Goal: Navigation & Orientation: Find specific page/section

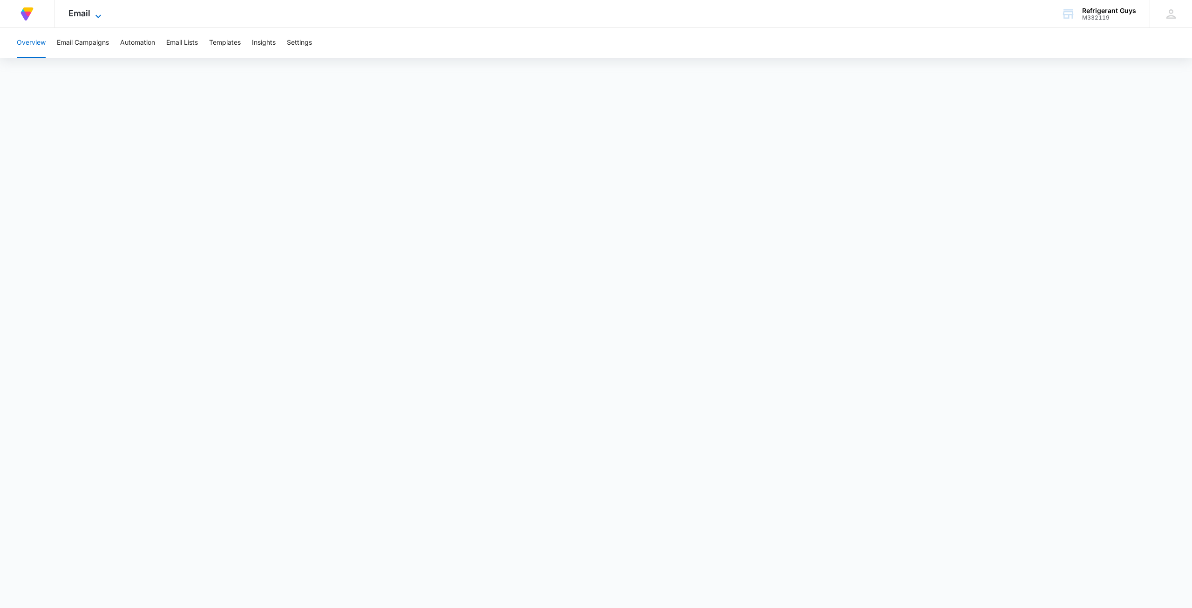
click at [95, 11] on icon at bounding box center [98, 16] width 11 height 11
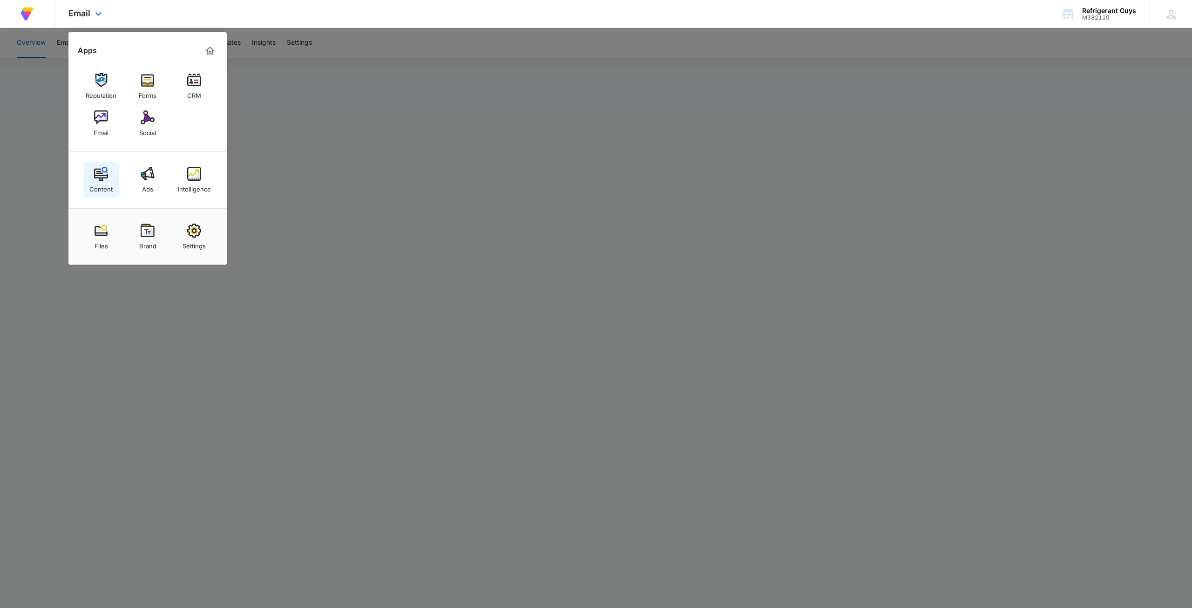
click at [109, 183] on div "Content" at bounding box center [100, 187] width 23 height 12
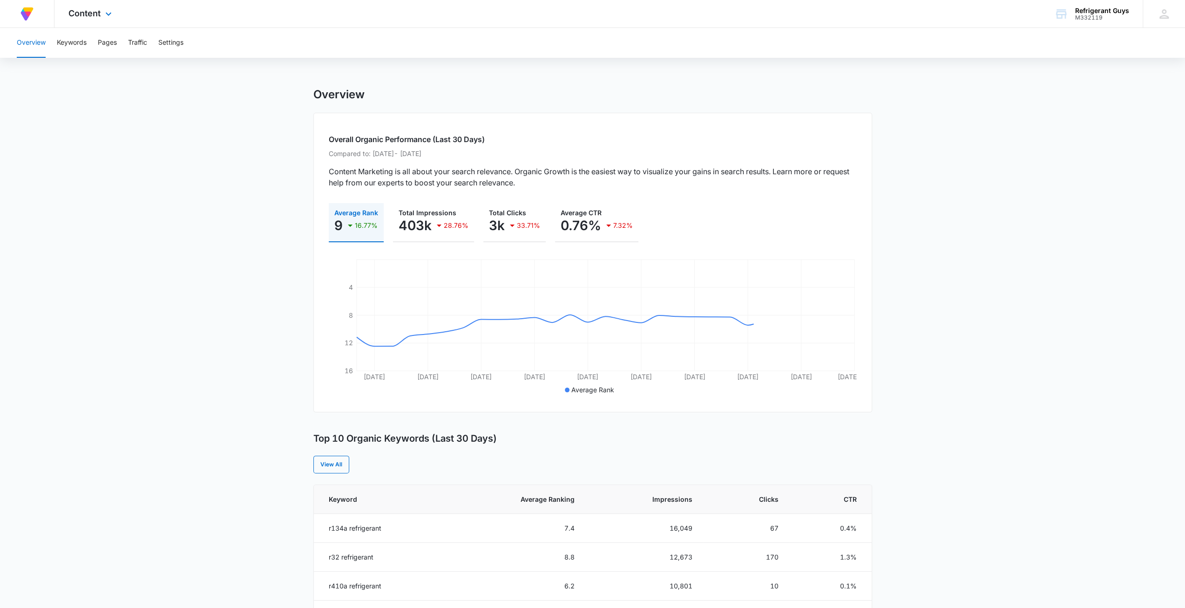
click at [99, 19] on div "Content Apps Reputation Forms CRM Email Social Content Ads Intelligence Files B…" at bounding box center [91, 13] width 74 height 27
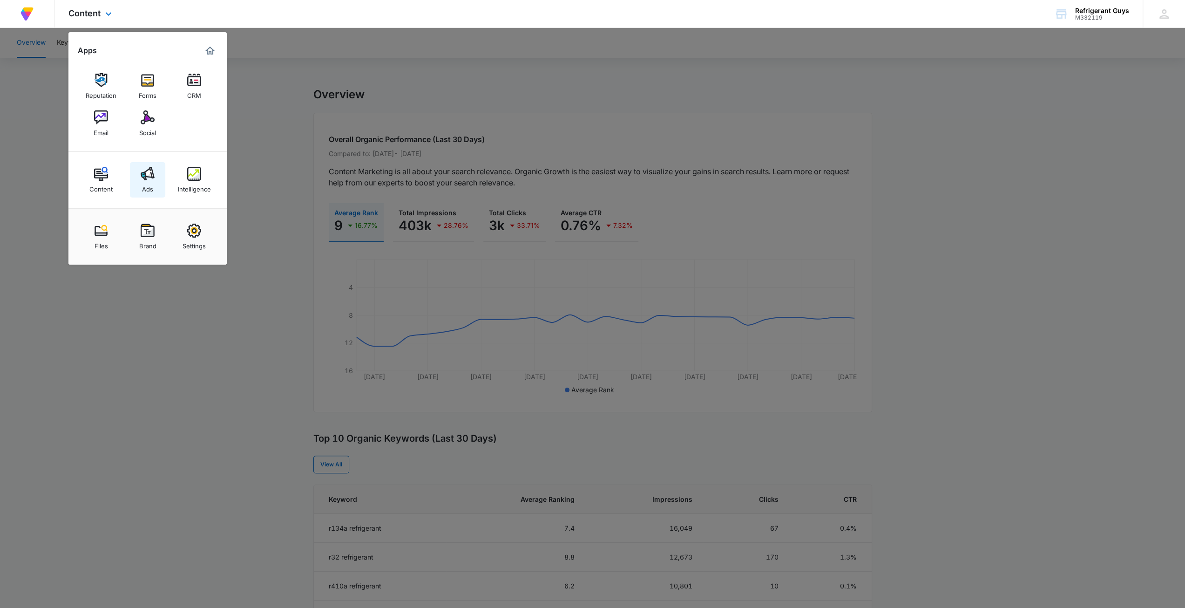
click at [149, 173] on img at bounding box center [148, 174] width 14 height 14
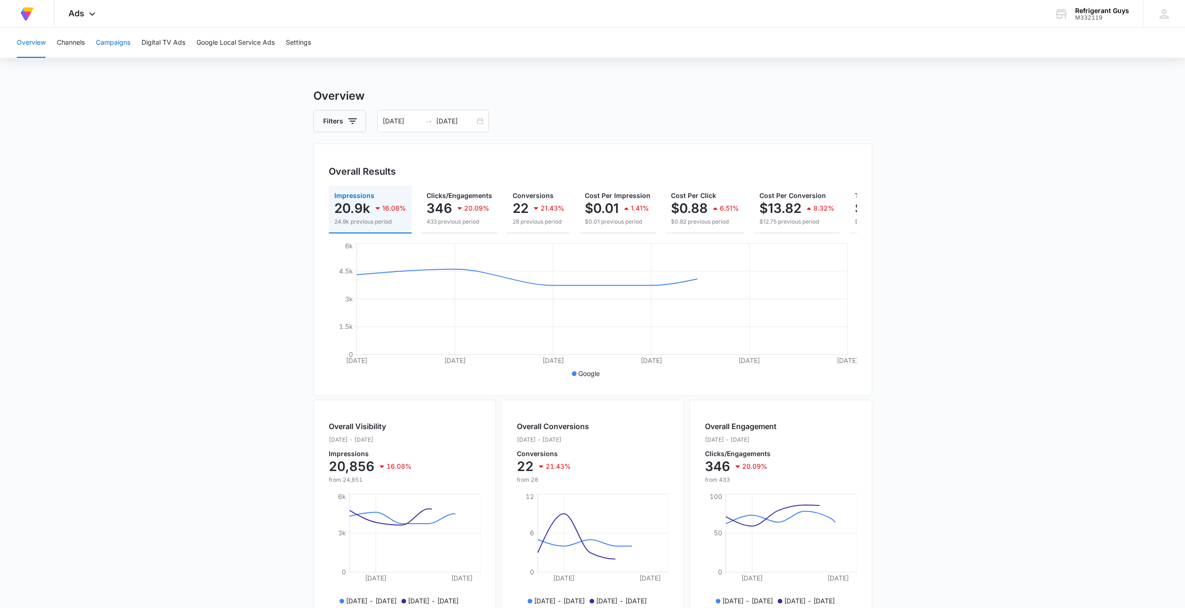
click at [114, 41] on button "Campaigns" at bounding box center [113, 43] width 34 height 30
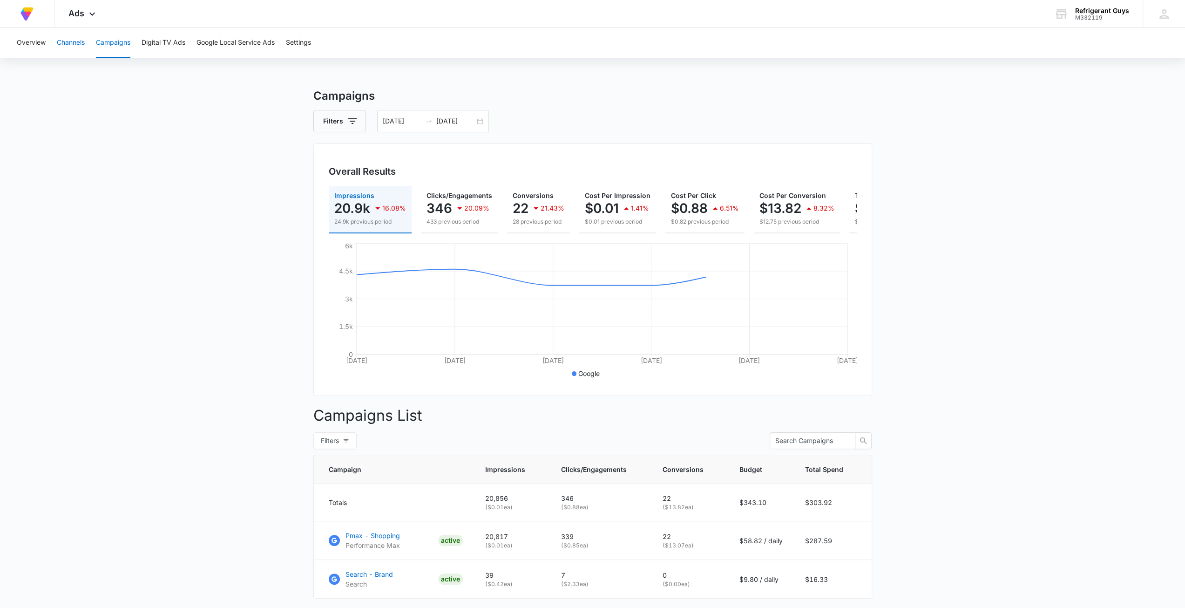
click at [68, 36] on button "Channels" at bounding box center [71, 43] width 28 height 30
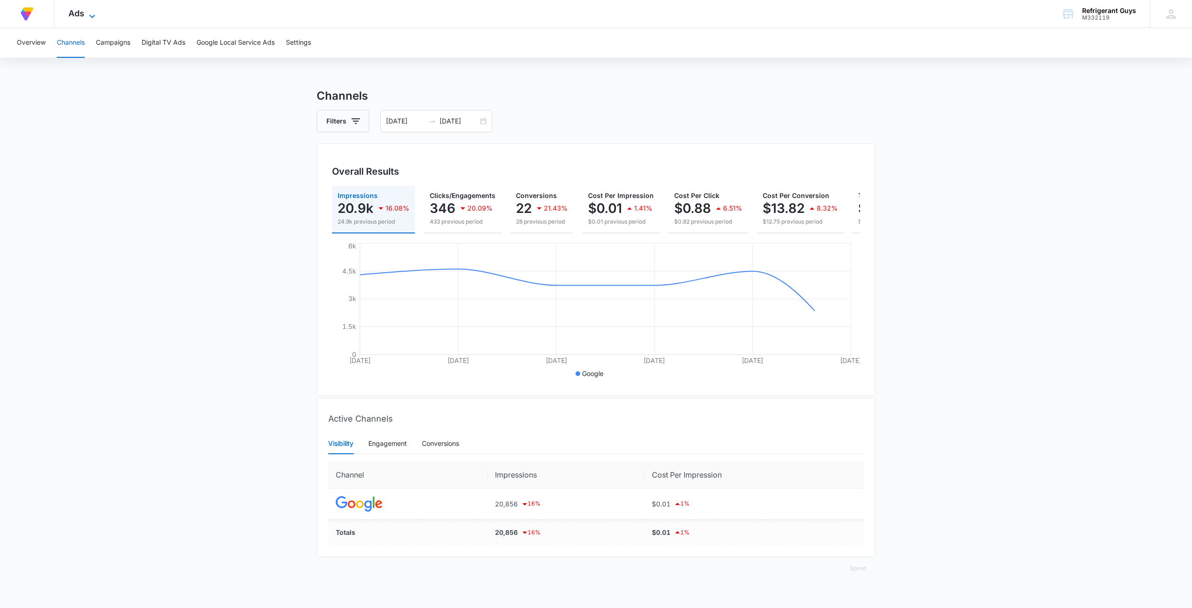
click at [88, 12] on icon at bounding box center [92, 16] width 11 height 11
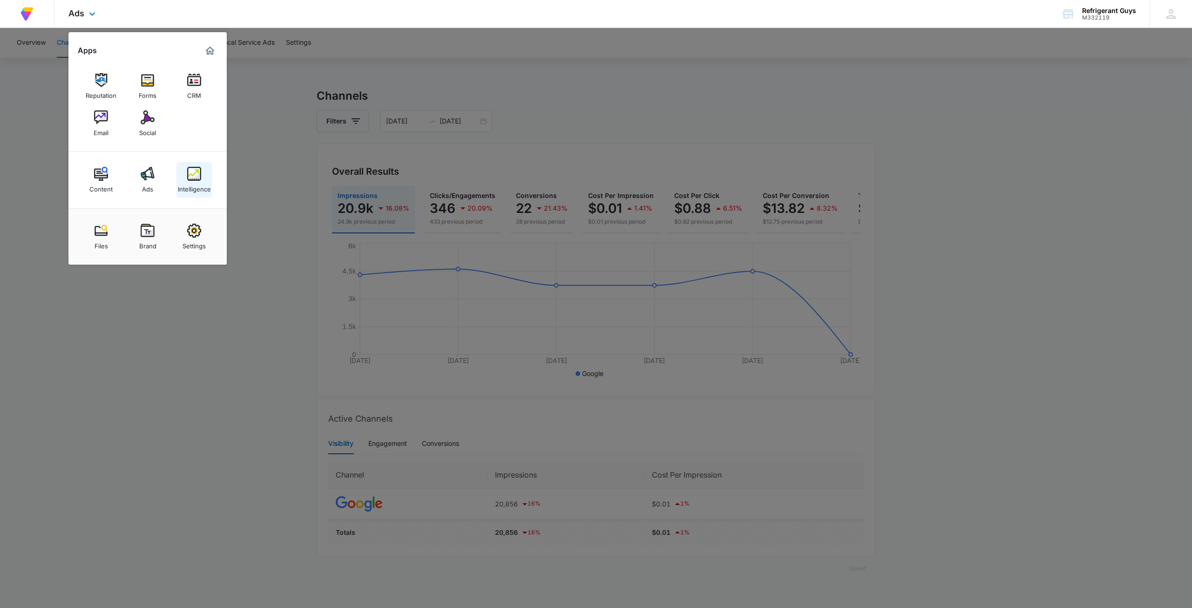
click at [191, 180] on img at bounding box center [194, 174] width 14 height 14
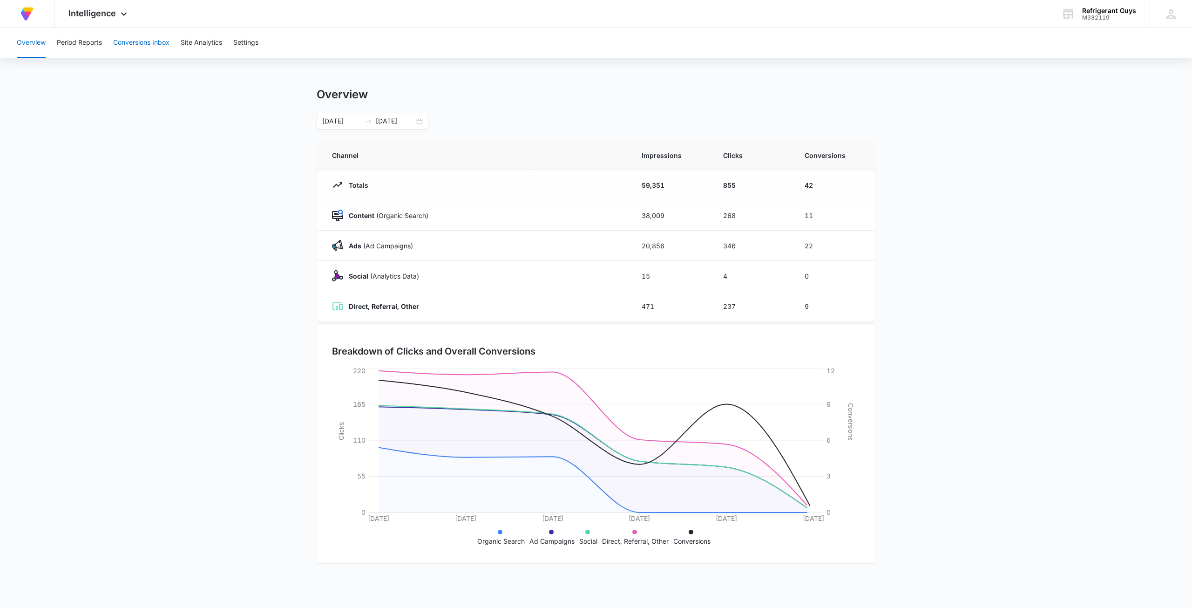
click at [143, 41] on button "Conversions Inbox" at bounding box center [141, 43] width 56 height 30
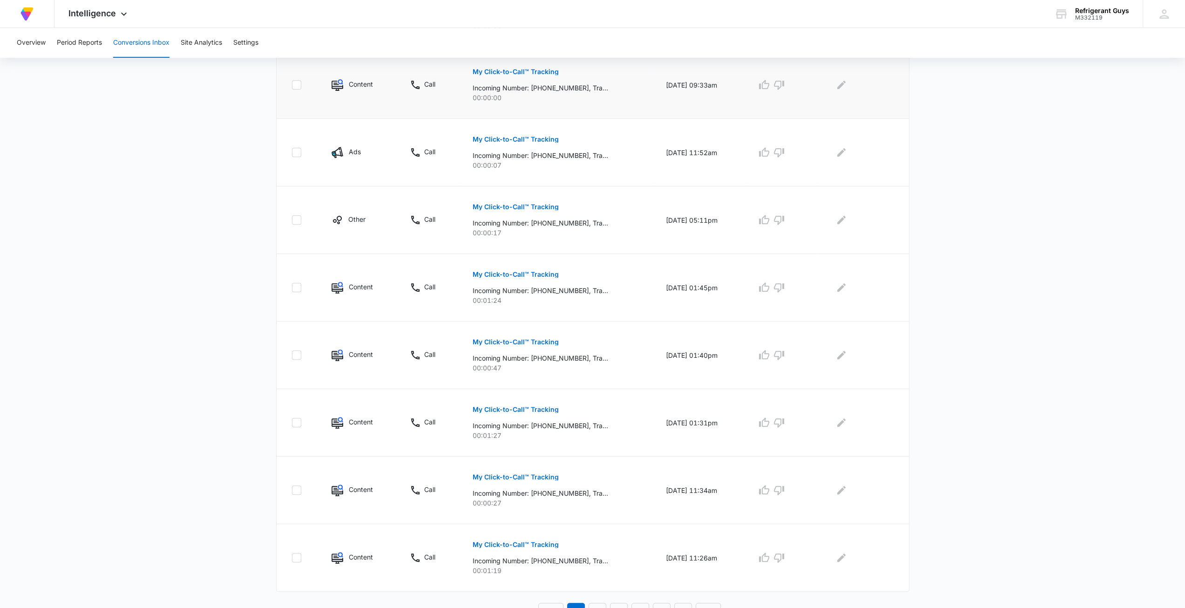
scroll to position [388, 0]
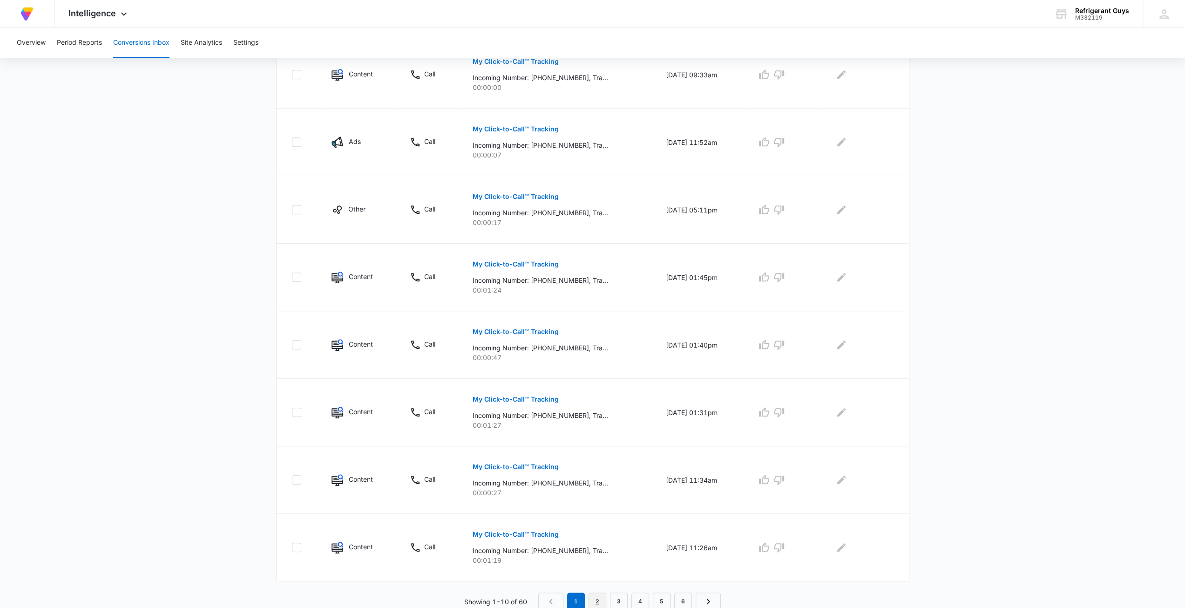
click at [602, 602] on link "2" at bounding box center [598, 601] width 18 height 18
